Goal: Entertainment & Leisure: Consume media (video, audio)

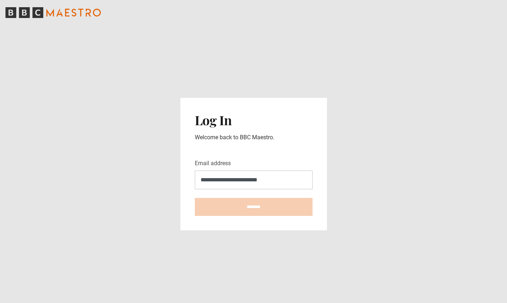
type input "**********"
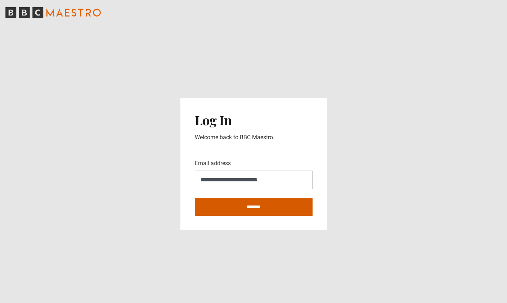
click at [262, 198] on input "********" at bounding box center [254, 207] width 118 height 18
type input "**********"
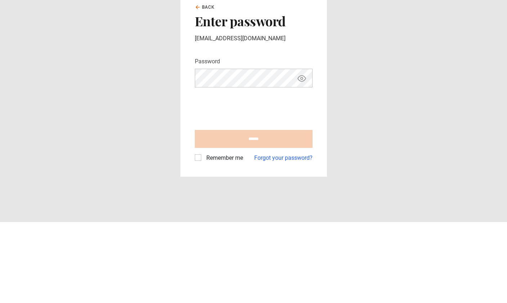
scroll to position [23, 0]
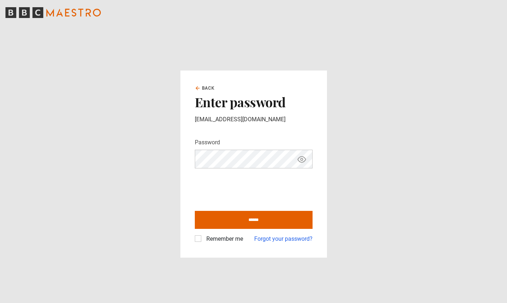
click at [203, 235] on label "Remember me" at bounding box center [223, 239] width 40 height 9
click at [244, 211] on input "******" at bounding box center [254, 220] width 118 height 18
type input "**********"
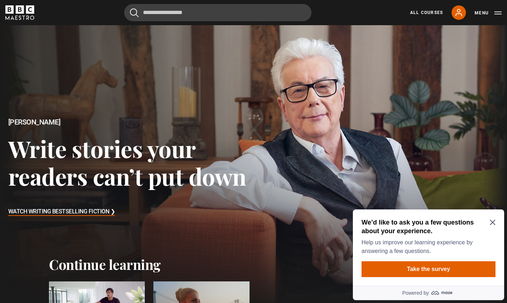
click at [494, 222] on icon "Close Maze Prompt" at bounding box center [492, 222] width 6 height 6
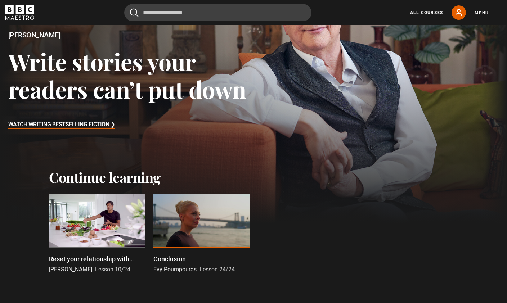
scroll to position [169, 0]
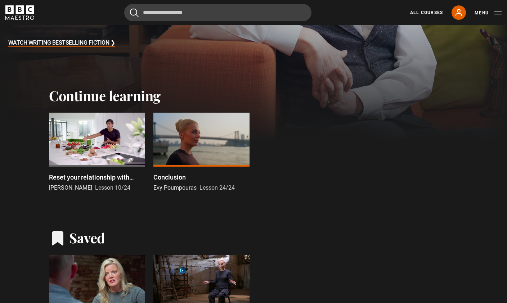
click at [78, 148] on div at bounding box center [97, 140] width 96 height 54
click at [68, 179] on p "Reset your relationship with sugar" at bounding box center [97, 177] width 96 height 10
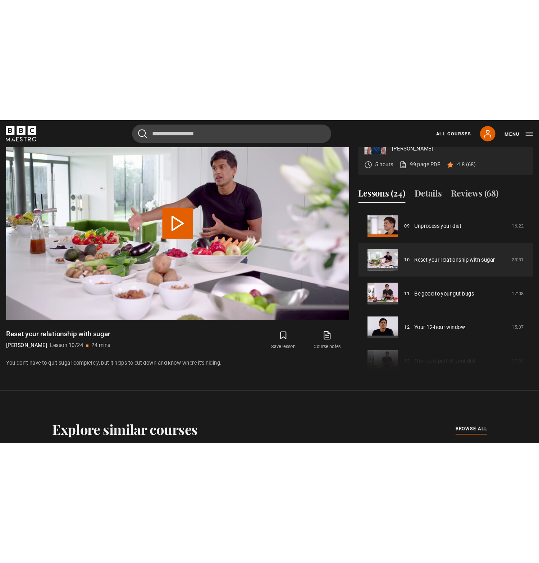
scroll to position [195, 0]
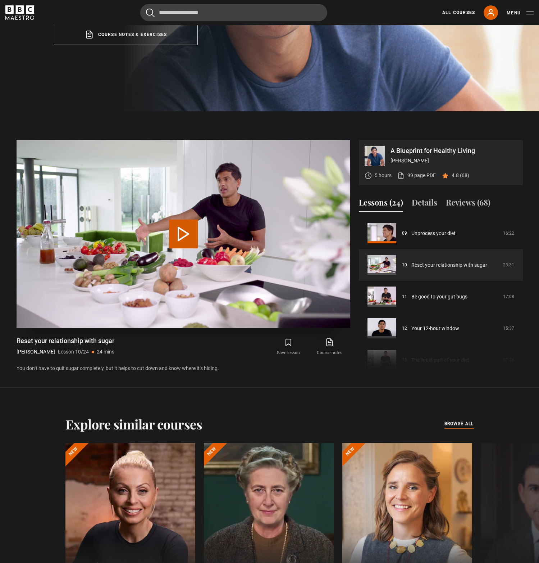
click at [182, 248] on button "Play Lesson Reset your relationship with sugar" at bounding box center [183, 233] width 29 height 29
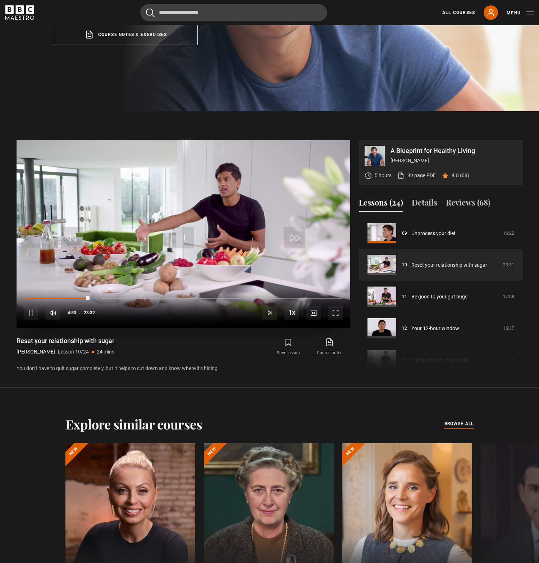
click at [180, 248] on span "Video Player" at bounding box center [183, 238] width 22 height 22
click at [182, 243] on span "Video Player" at bounding box center [183, 238] width 22 height 22
click at [210, 303] on div "Save lesson Course notes opens in new tab" at bounding box center [272, 346] width 155 height 21
click at [462, 212] on button "Reviews (68)" at bounding box center [468, 203] width 45 height 15
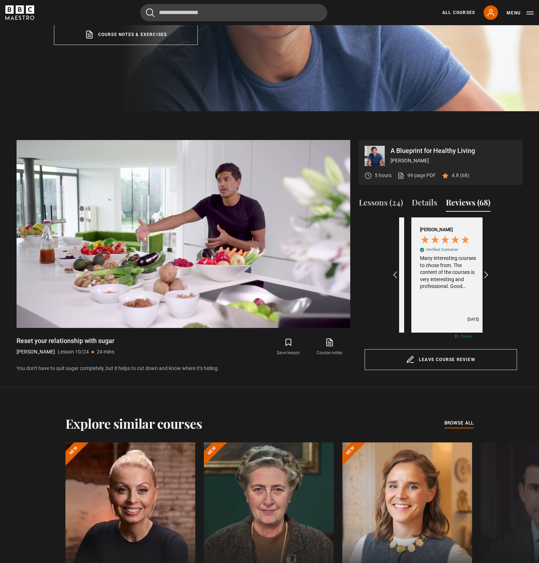
scroll to position [0, 83]
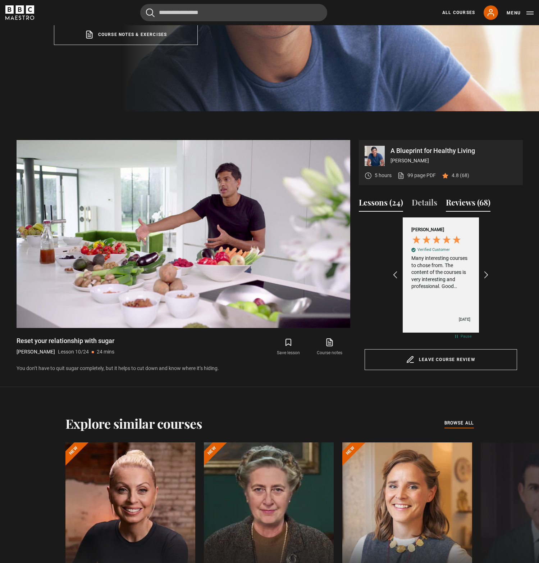
click at [385, 212] on button "Lessons (24)" at bounding box center [381, 203] width 44 height 15
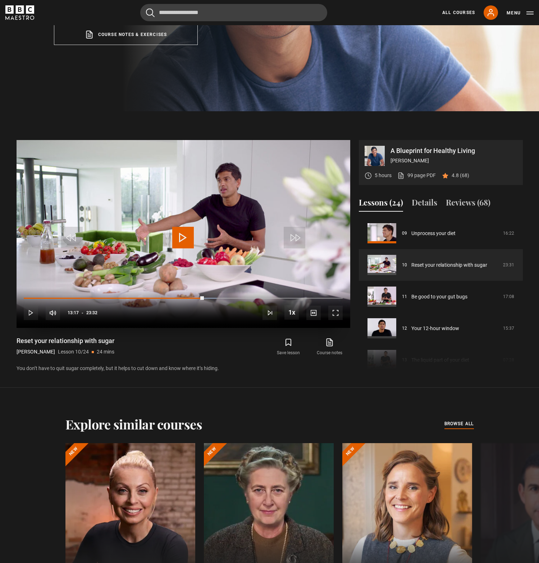
click at [185, 248] on span "Video Player" at bounding box center [183, 238] width 22 height 22
click at [355, 135] on section "A Blueprint for Healthy Living Dr Rangan Chatterjee 5 hours 99 page PDF (opens …" at bounding box center [269, 249] width 539 height 276
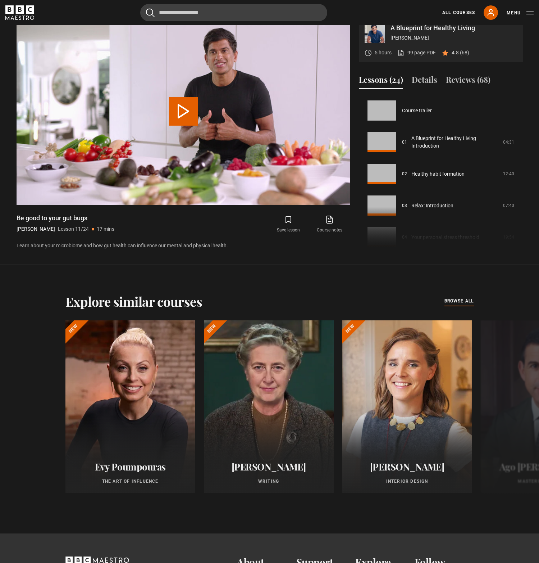
scroll to position [317, 0]
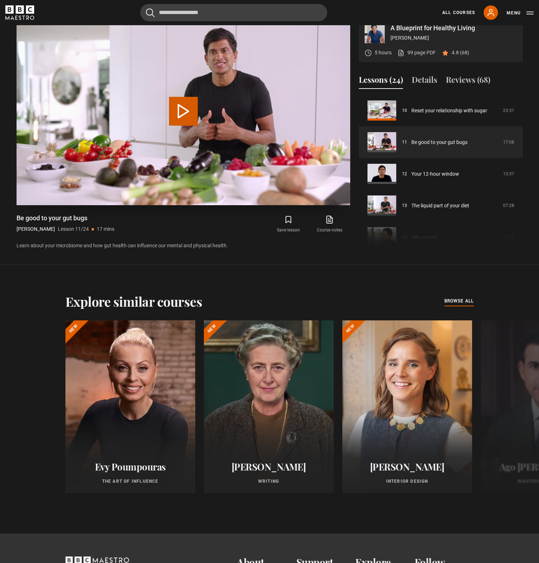
click at [175, 122] on button "Play Lesson Be good to your gut bugs" at bounding box center [183, 111] width 29 height 29
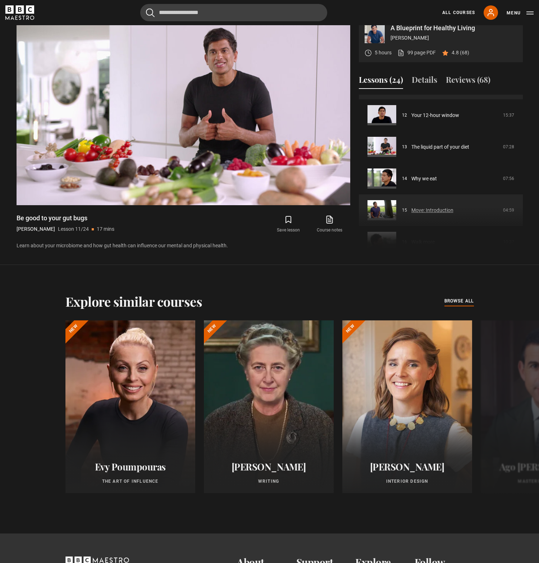
scroll to position [375, 0]
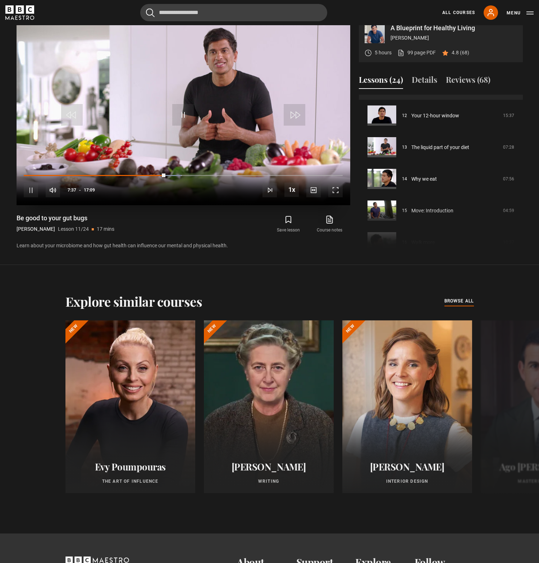
click at [291, 197] on span "Video Player" at bounding box center [292, 189] width 14 height 14
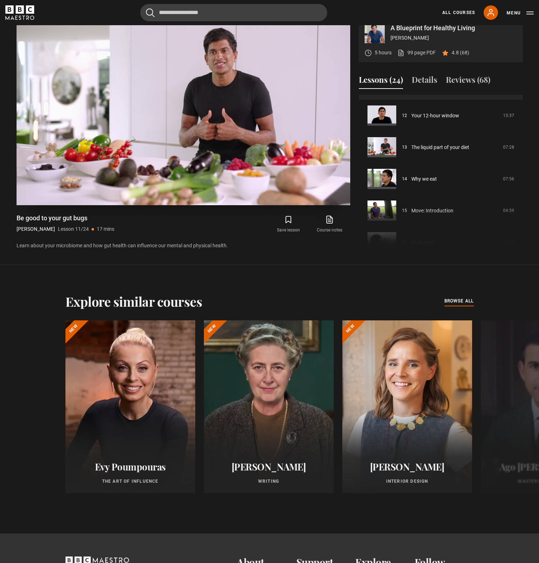
click at [291, 204] on video-js "Video Player is loading. Play Lesson Be good to your gut bugs 10s Skip Back 10 …" at bounding box center [184, 111] width 334 height 188
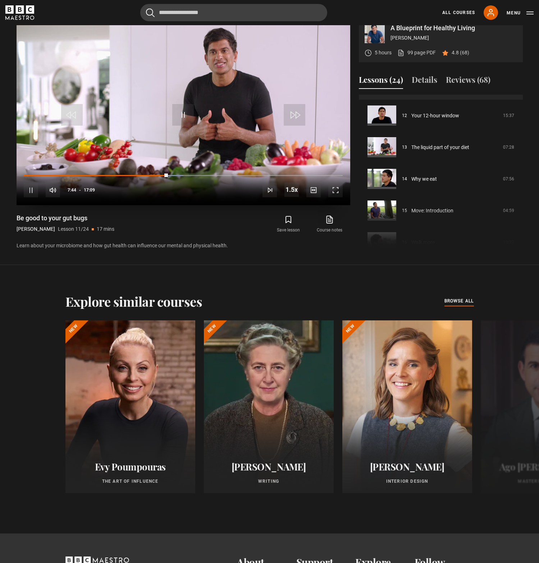
click at [291, 197] on span "Video Player" at bounding box center [292, 189] width 14 height 14
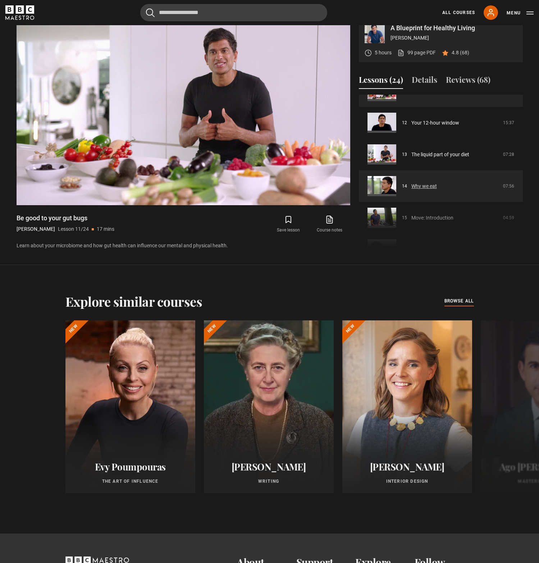
scroll to position [367, 0]
